Goal: Find specific page/section: Find specific page/section

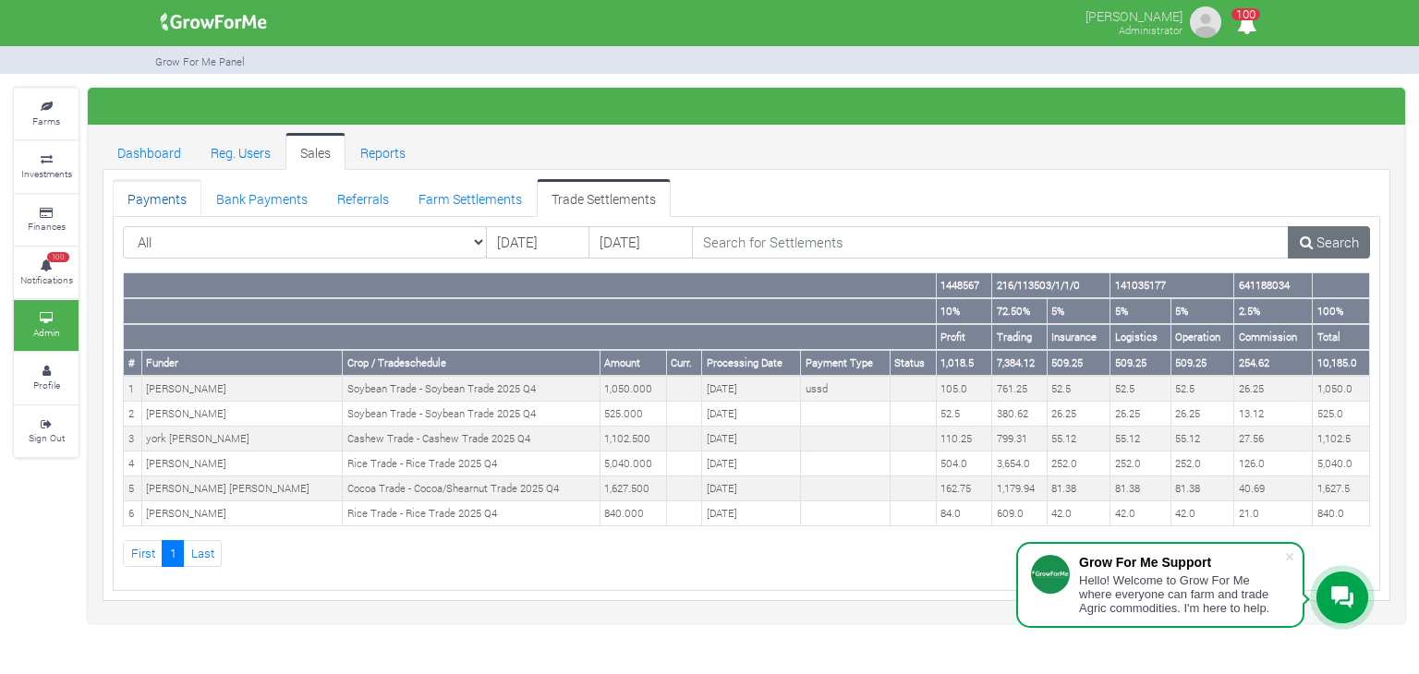
click at [161, 194] on link "Payments" at bounding box center [157, 197] width 89 height 37
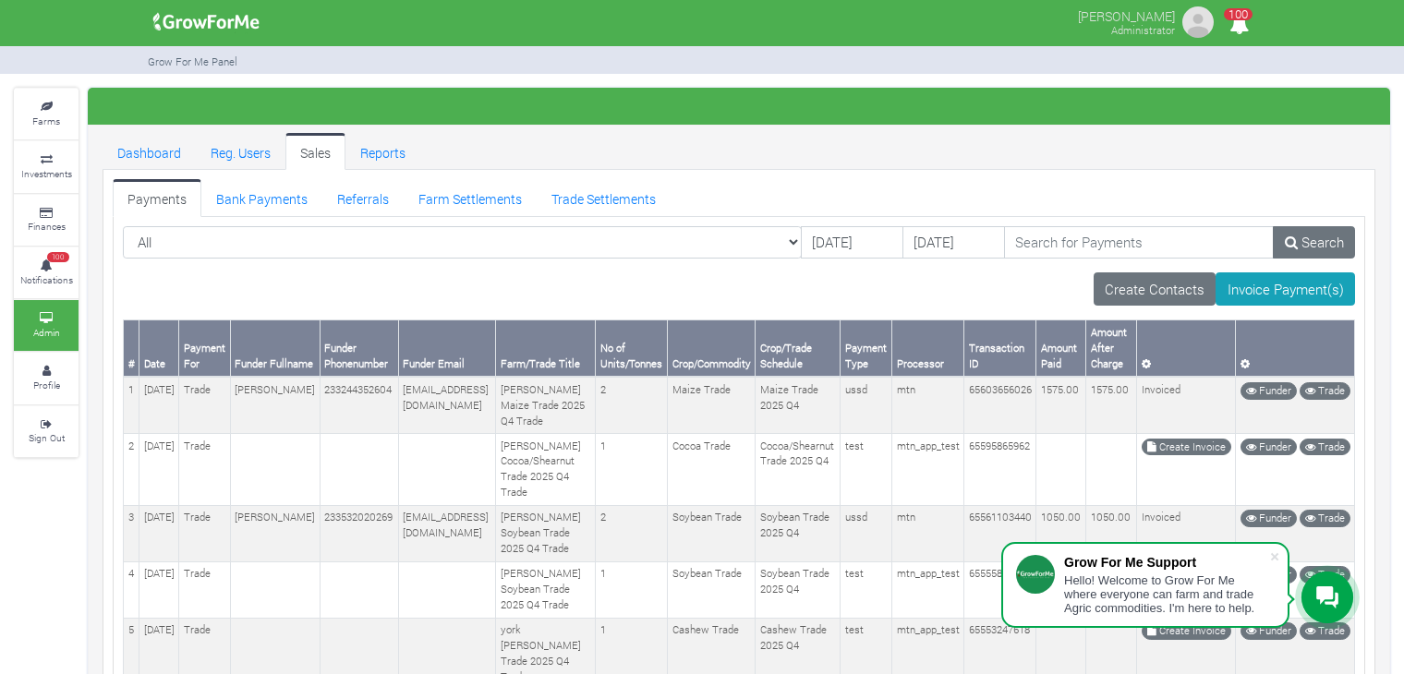
drag, startPoint x: 0, startPoint y: 0, endPoint x: 137, endPoint y: 192, distance: 235.8
drag, startPoint x: 137, startPoint y: 192, endPoint x: 103, endPoint y: 187, distance: 33.7
drag, startPoint x: 103, startPoint y: 187, endPoint x: 489, endPoint y: 139, distance: 388.1
click at [489, 139] on ul "Dashboard Reg. Users Sales Reports" at bounding box center [739, 151] width 1273 height 37
